Goal: Task Accomplishment & Management: Use online tool/utility

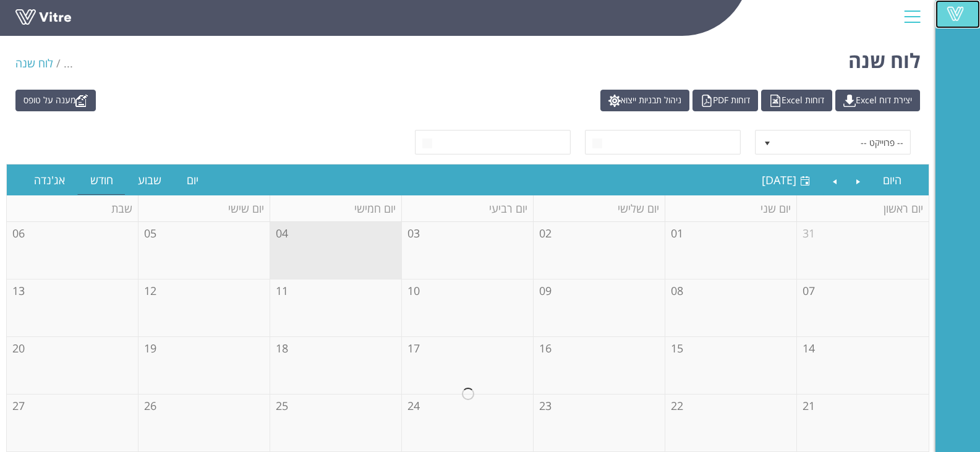
click at [948, 6] on span at bounding box center [955, 13] width 31 height 15
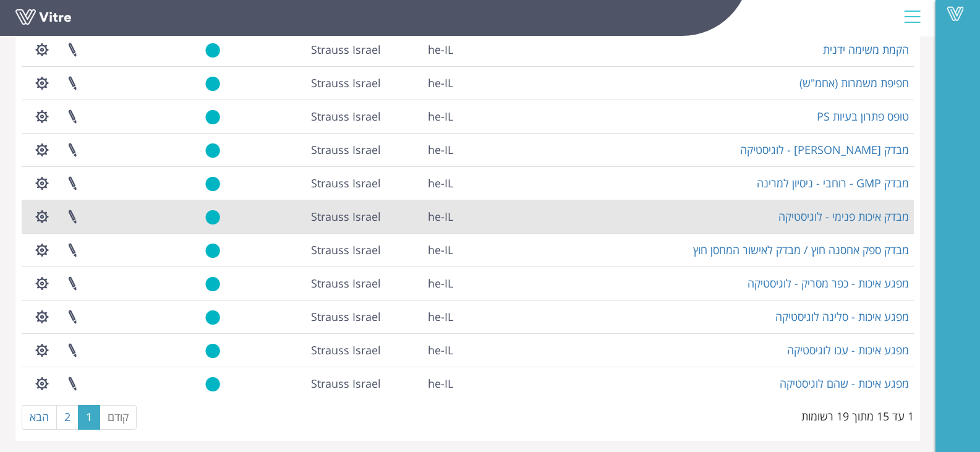
scroll to position [260, 0]
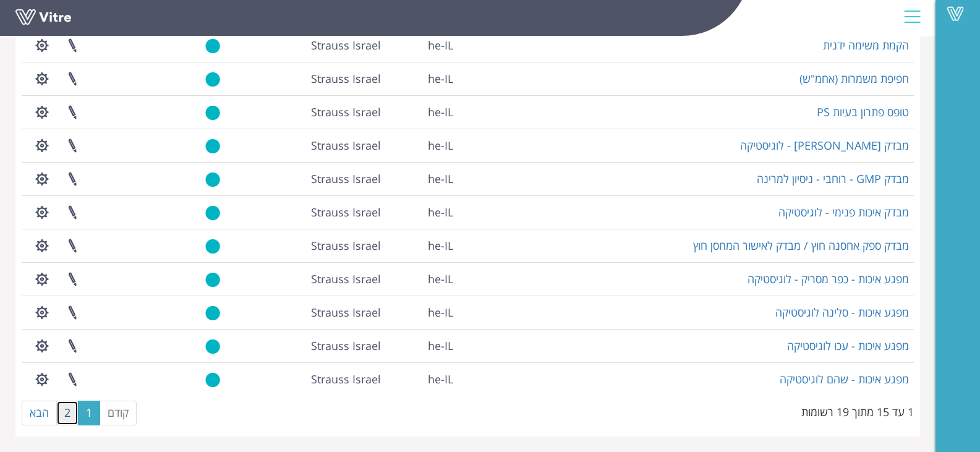
click at [61, 406] on link "2" at bounding box center [67, 413] width 22 height 25
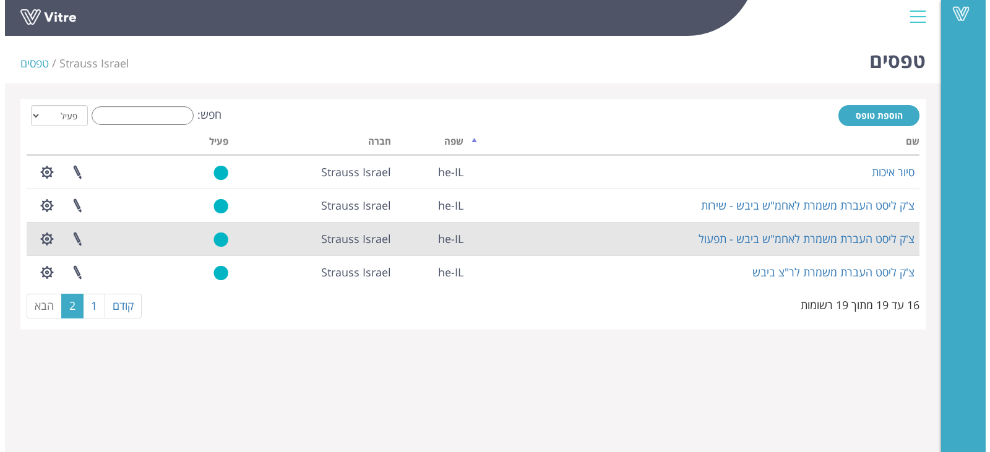
scroll to position [0, 0]
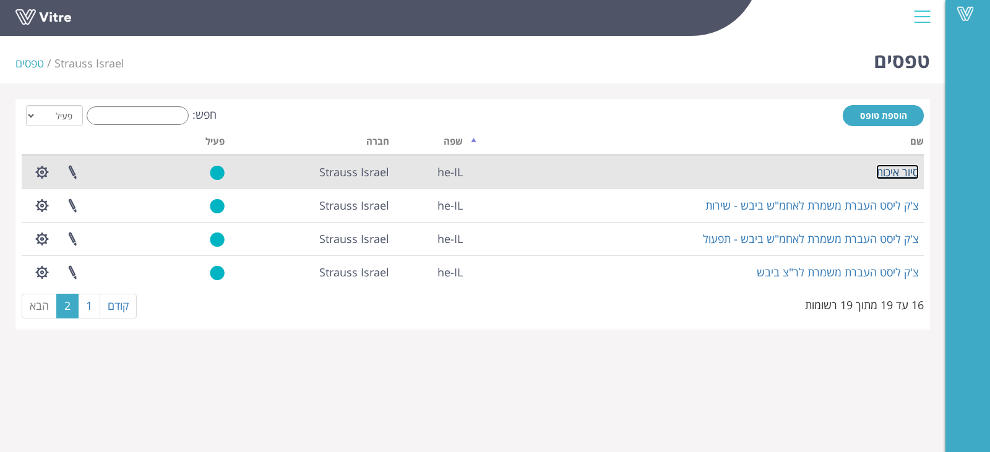
click at [901, 176] on link "סיור איכות" at bounding box center [897, 172] width 43 height 15
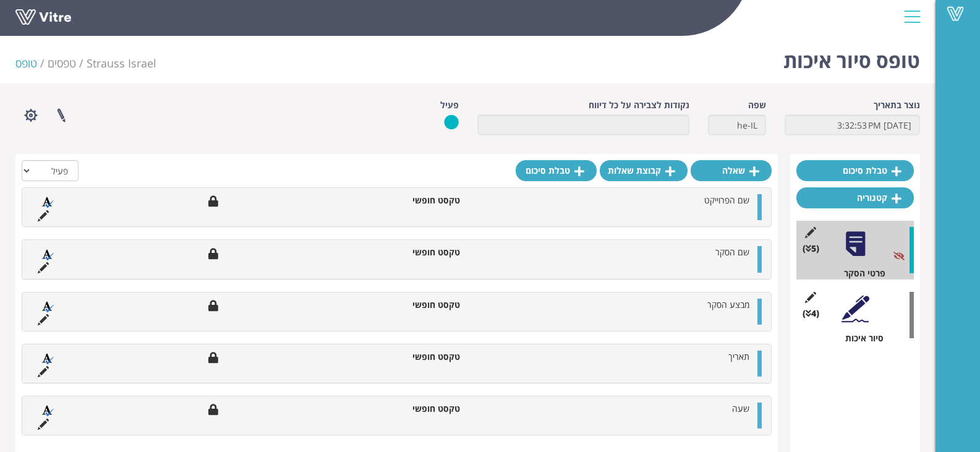
click at [864, 315] on div at bounding box center [856, 309] width 28 height 28
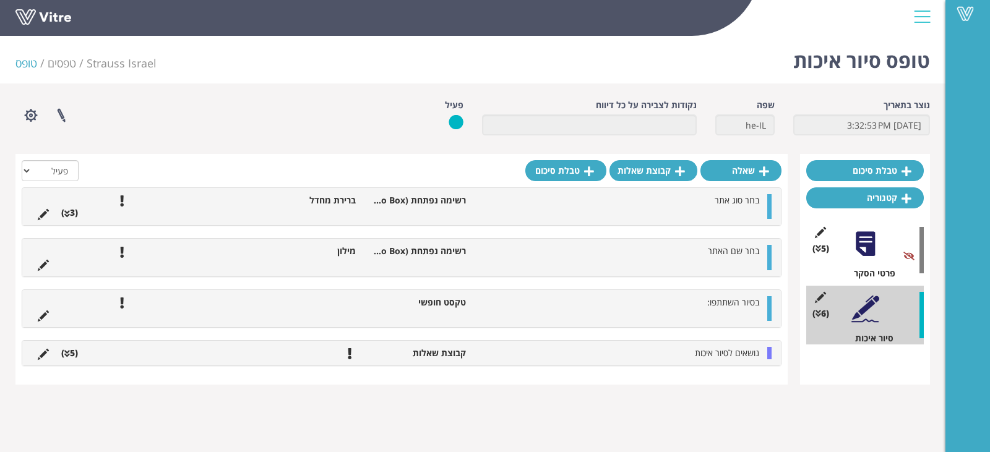
click at [774, 352] on div "נושאים לסיור איכות קבוצת שאלות (5 )" at bounding box center [401, 353] width 758 height 25
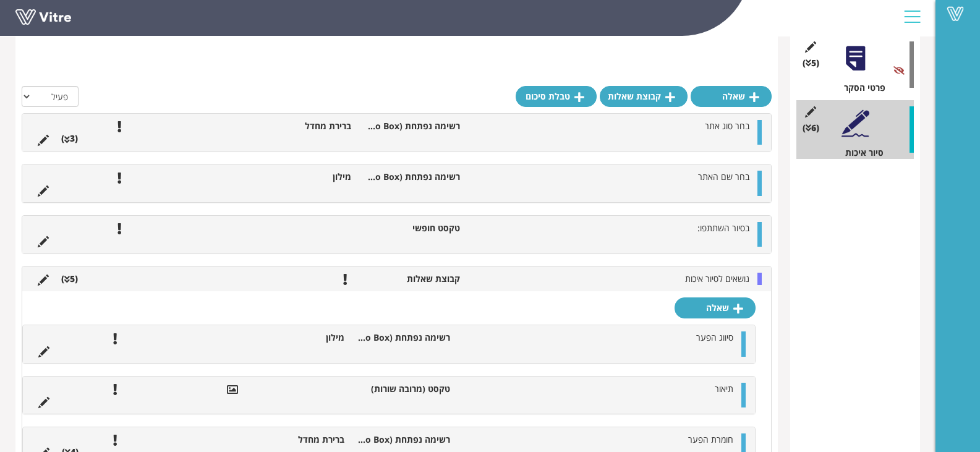
scroll to position [242, 0]
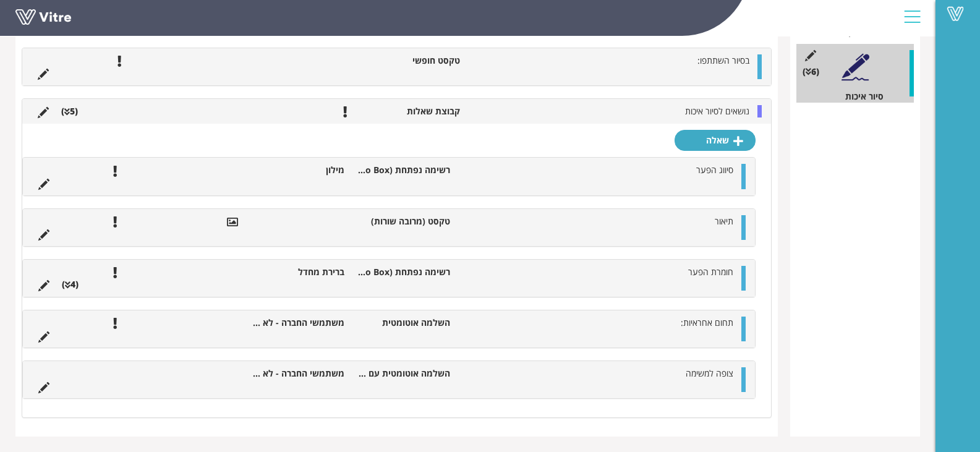
click at [743, 328] on div at bounding box center [744, 329] width 4 height 25
click at [44, 336] on icon at bounding box center [43, 337] width 11 height 11
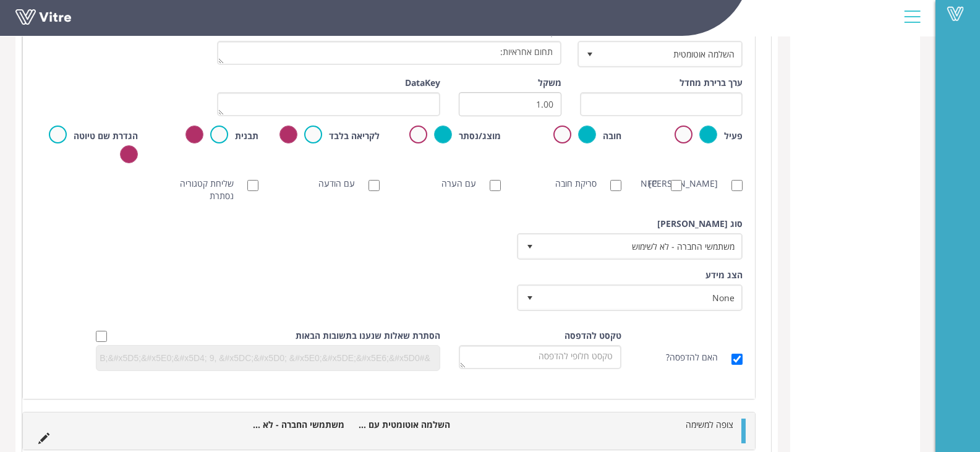
scroll to position [427, 0]
